Goal: Communication & Community: Answer question/provide support

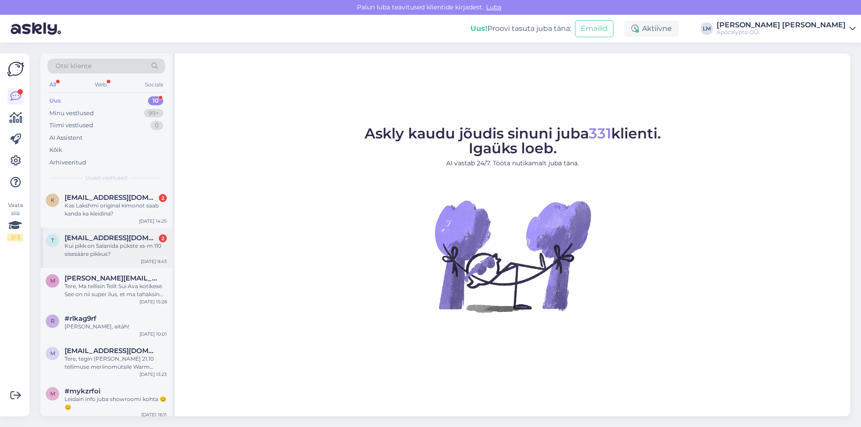
click at [117, 249] on div "Kui pikk on Salanida pükste xs-m 110 sisesääre pikkus?" at bounding box center [116, 250] width 102 height 16
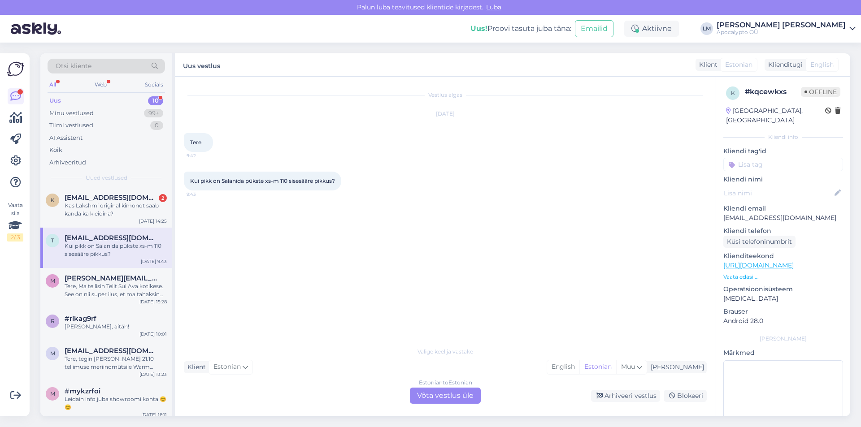
click at [457, 398] on div "Estonian to Estonian Võta vestlus üle" at bounding box center [445, 396] width 71 height 16
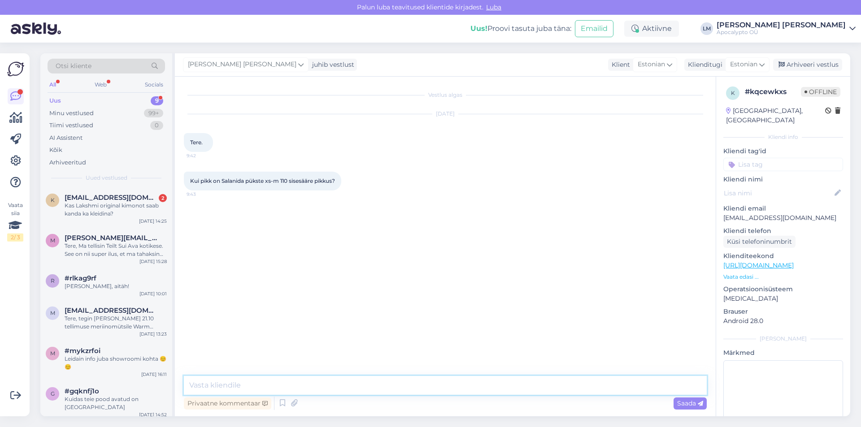
click at [261, 386] on textarea at bounding box center [445, 385] width 523 height 19
type textarea "Tere. Umbes 78cm"
click at [688, 398] on div "Saada" at bounding box center [689, 404] width 33 height 12
click at [108, 203] on div "Kas Lakshmi original kimonot saab kanda ka kleidina?" at bounding box center [116, 210] width 102 height 16
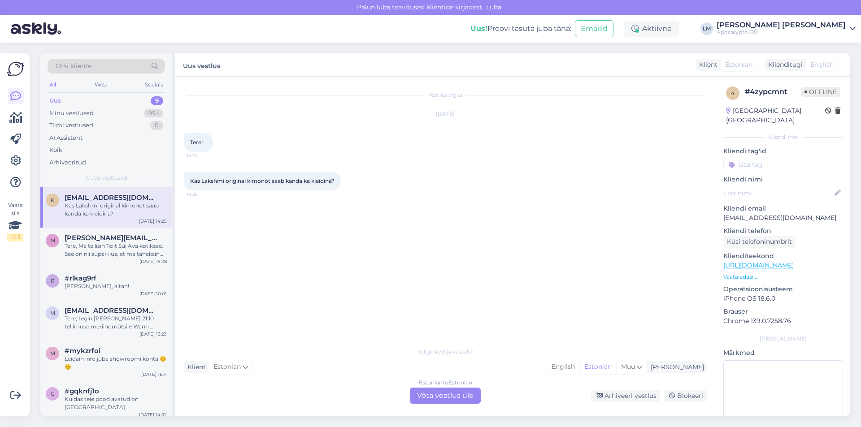
click at [454, 392] on div "Estonian to Estonian Võta vestlus üle" at bounding box center [445, 396] width 71 height 16
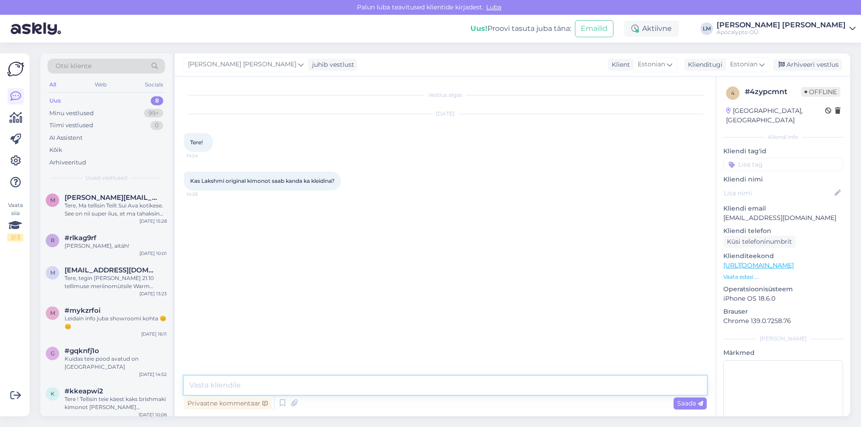
click at [216, 381] on textarea at bounding box center [445, 385] width 523 height 19
type textarea "Tere. Soovi korral ikka saab kanda kleidina."
drag, startPoint x: 700, startPoint y: 402, endPoint x: 694, endPoint y: 403, distance: 5.9
click at [699, 402] on icon at bounding box center [699, 403] width 5 height 5
click at [94, 242] on div "[PERSON_NAME], aitäh!" at bounding box center [116, 246] width 102 height 8
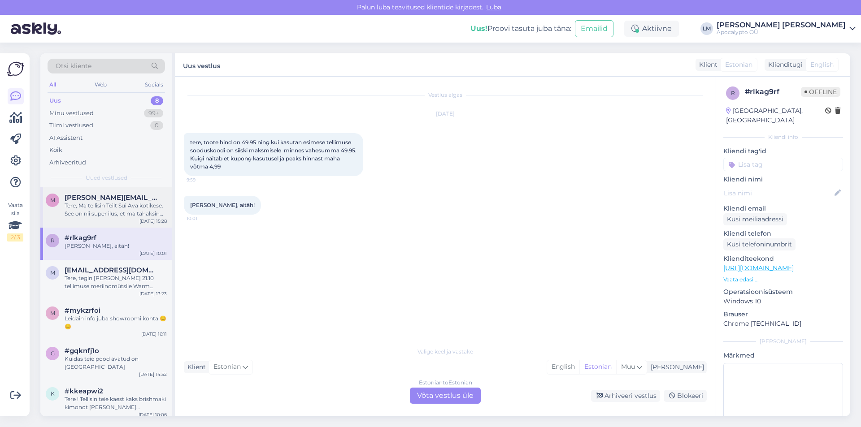
click at [92, 210] on div "Tere, Ma tellisin Teilt Sui Ava kotikese. See on nii super ilus, et ma tahaksin…" at bounding box center [116, 210] width 102 height 16
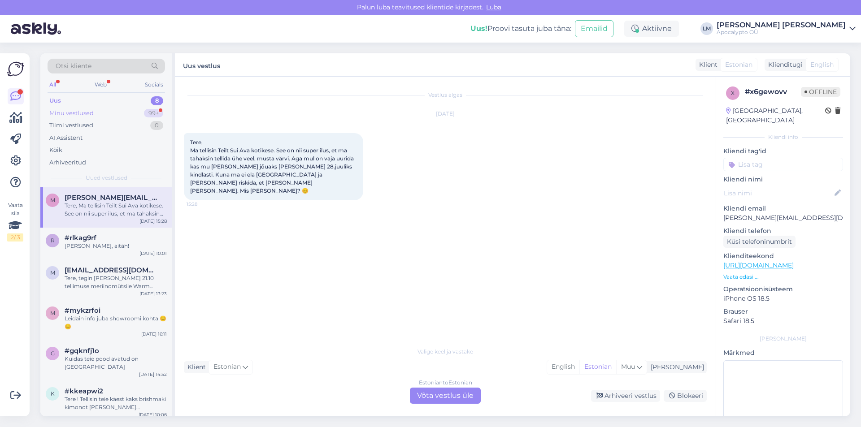
click at [96, 111] on div "Minu vestlused 99+" at bounding box center [106, 113] width 117 height 13
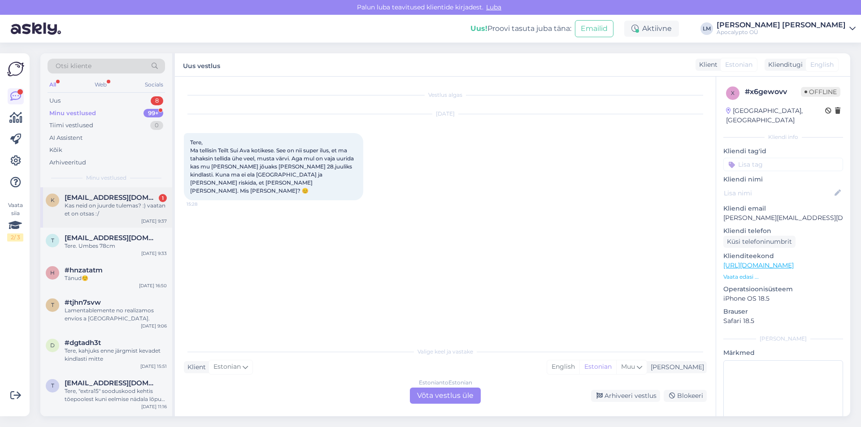
click at [77, 194] on span "[EMAIL_ADDRESS][DOMAIN_NAME]" at bounding box center [111, 198] width 93 height 8
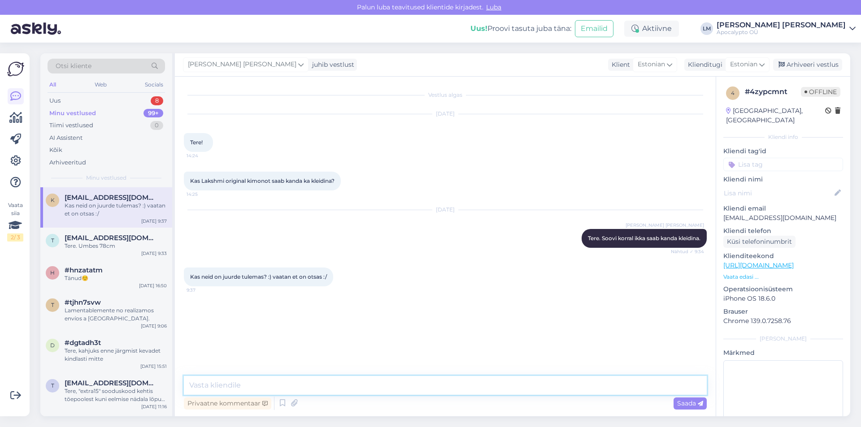
click at [262, 383] on textarea at bounding box center [445, 385] width 523 height 19
type textarea "Tere. Enne järgmise aasta kevadet me neid juurde [PERSON_NAME]."
click at [690, 407] on span "Saada" at bounding box center [690, 403] width 26 height 8
